Goal: Check status: Check status

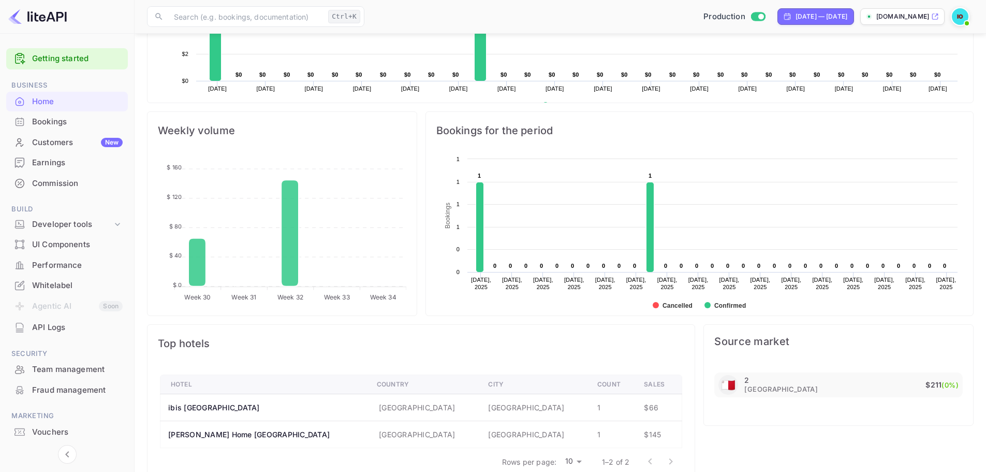
scroll to position [312, 0]
click at [71, 271] on div "Performance" at bounding box center [67, 265] width 122 height 20
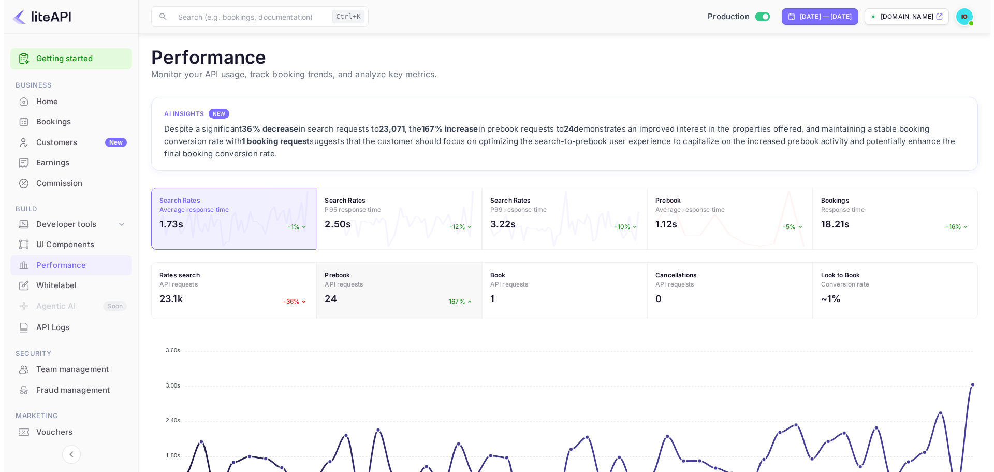
scroll to position [143, 0]
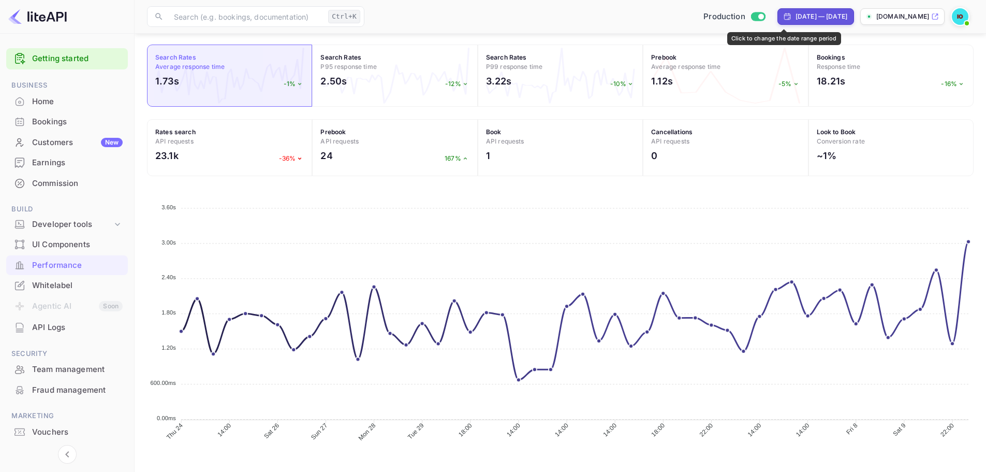
click at [797, 16] on div "[DATE] — [DATE]" at bounding box center [822, 16] width 52 height 9
select select "6"
select select "2025"
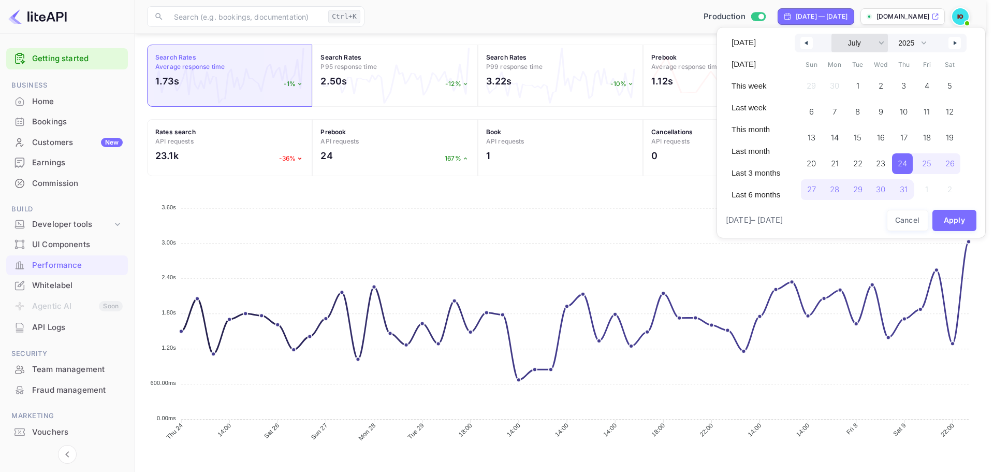
click at [859, 49] on select "January February March April May June July August September October November De…" at bounding box center [860, 43] width 56 height 19
select select "7"
click at [832, 34] on select "January February March April May June July August September October November De…" at bounding box center [860, 43] width 56 height 19
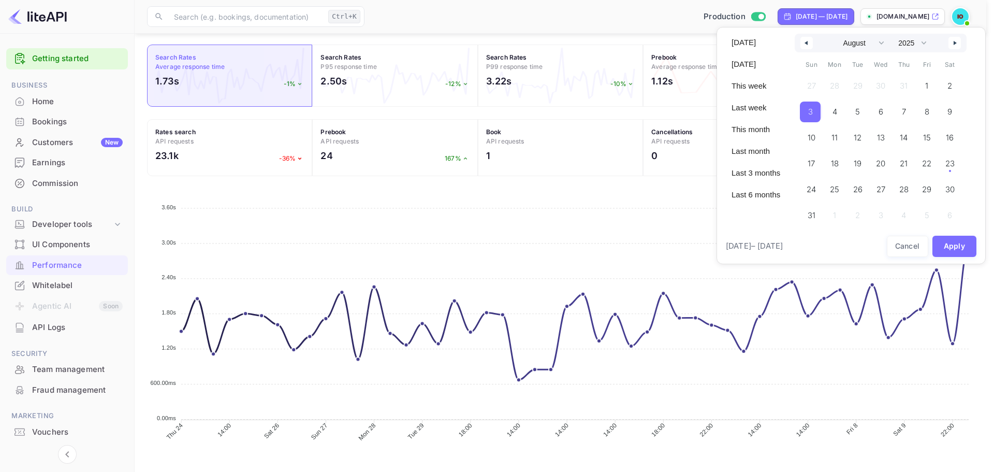
click at [812, 119] on span "3" at bounding box center [810, 112] width 5 height 19
click at [951, 168] on span "23" at bounding box center [948, 163] width 9 height 19
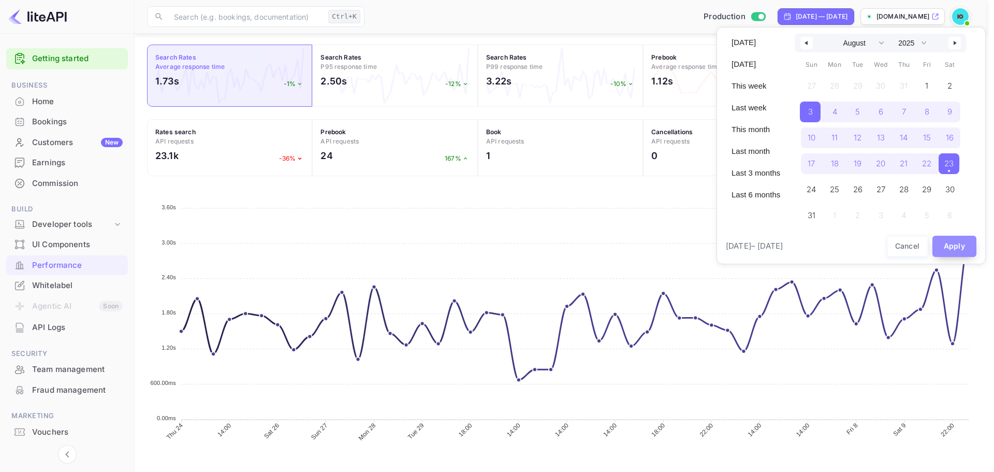
click at [952, 249] on button "Apply" at bounding box center [954, 246] width 45 height 21
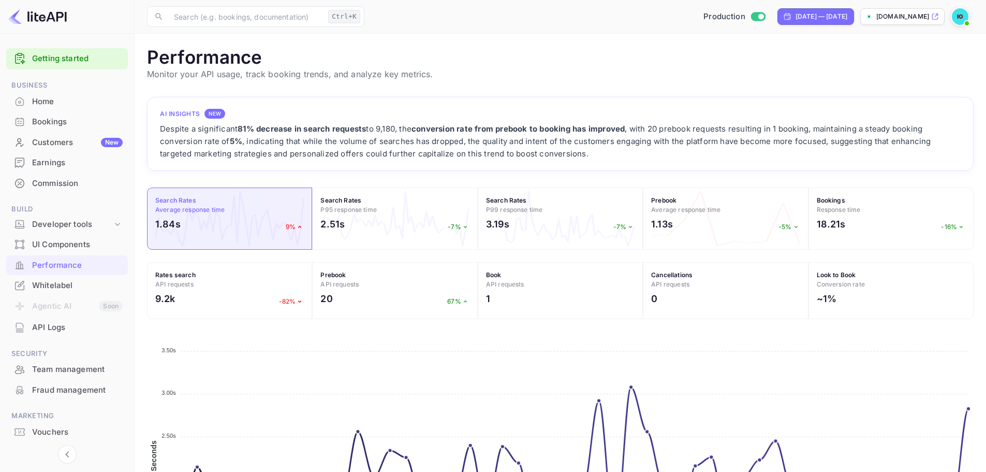
scroll to position [143, 0]
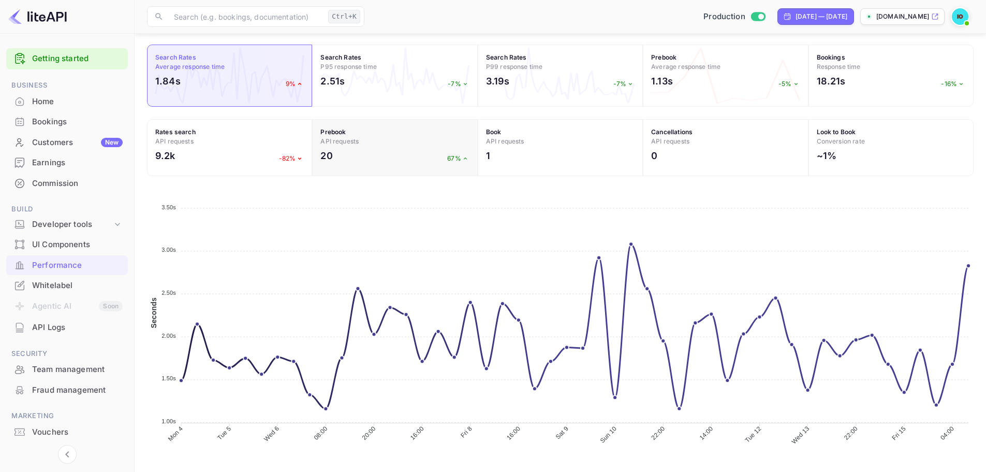
click at [331, 136] on h4 "Prebook API requests" at bounding box center [394, 136] width 149 height 19
